Goal: Task Accomplishment & Management: Manage account settings

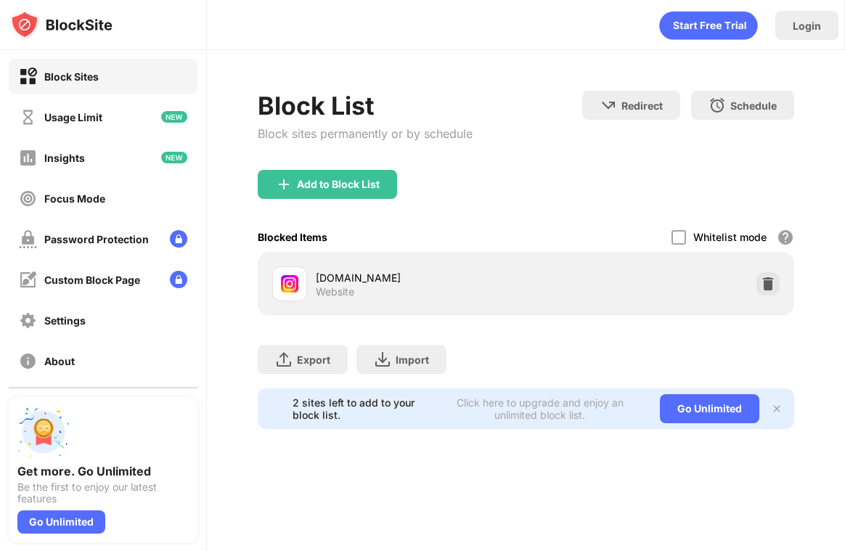
click at [773, 280] on img at bounding box center [768, 284] width 15 height 15
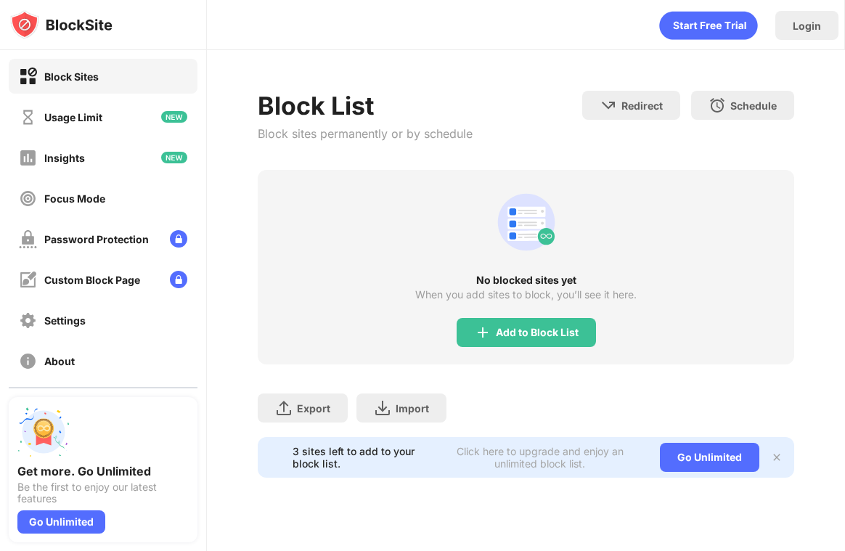
click at [510, 327] on div "Add to Block List" at bounding box center [537, 333] width 83 height 12
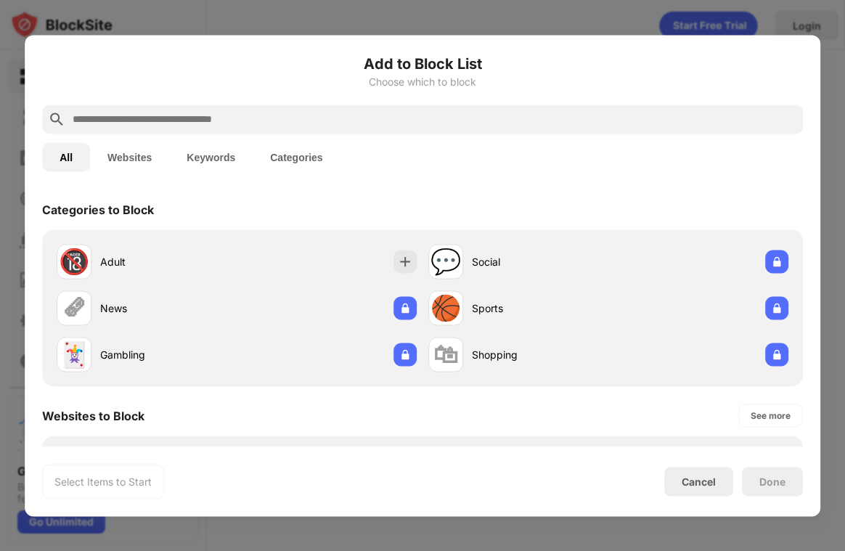
click at [391, 113] on input "text" at bounding box center [434, 118] width 726 height 17
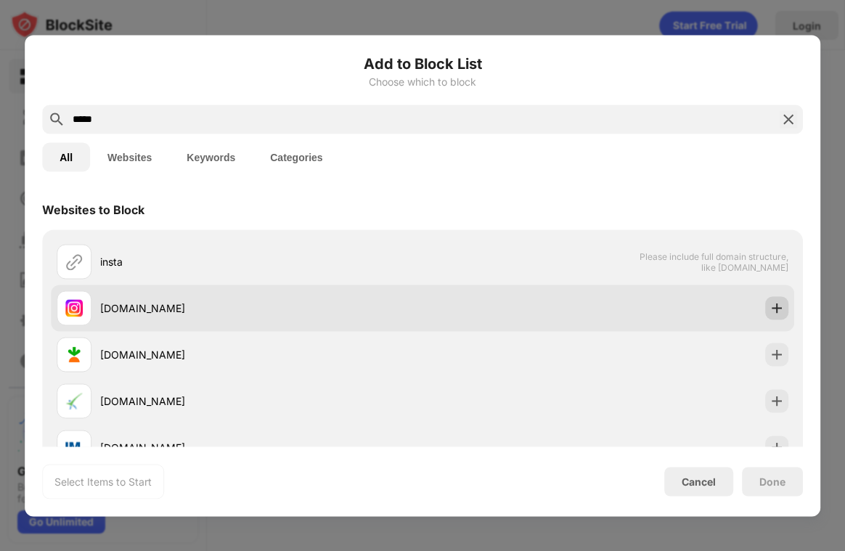
type input "*****"
click at [779, 309] on img at bounding box center [777, 308] width 15 height 15
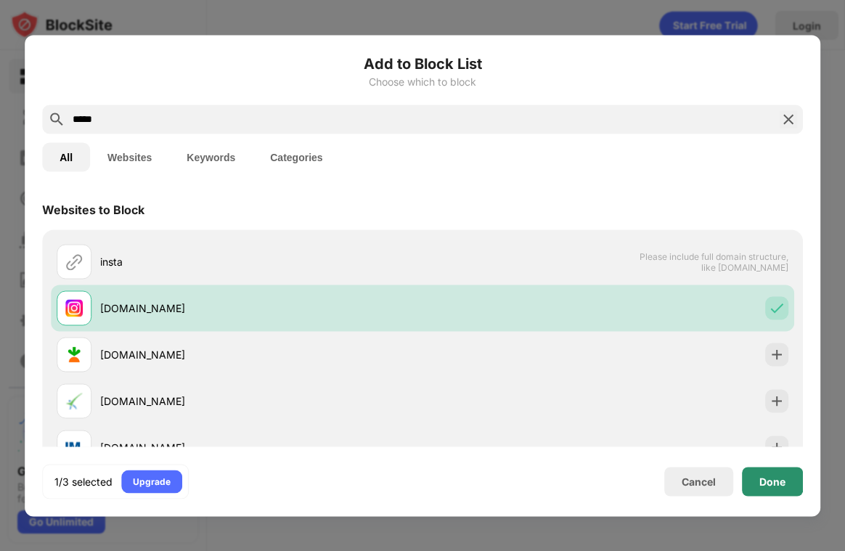
click at [767, 479] on div "Done" at bounding box center [773, 482] width 26 height 12
